Goal: Information Seeking & Learning: Learn about a topic

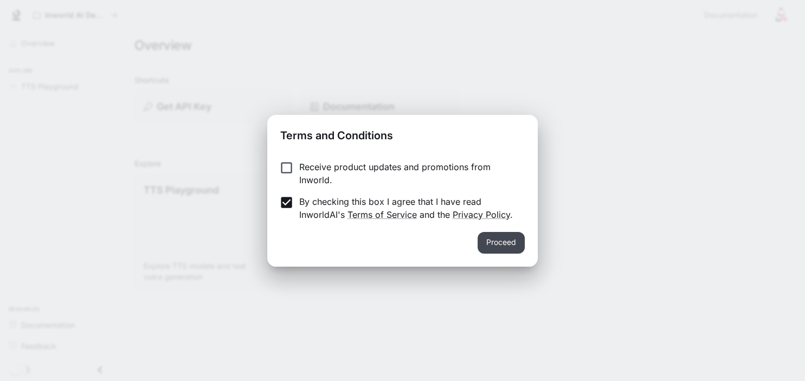
click at [493, 243] on button "Proceed" at bounding box center [501, 243] width 47 height 22
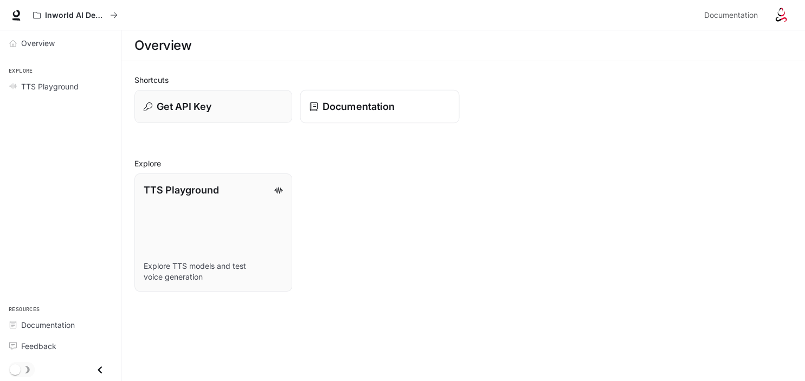
click at [342, 108] on p "Documentation" at bounding box center [359, 106] width 72 height 15
click at [756, 16] on span "Documentation" at bounding box center [731, 16] width 54 height 14
